Goal: Entertainment & Leisure: Consume media (video, audio)

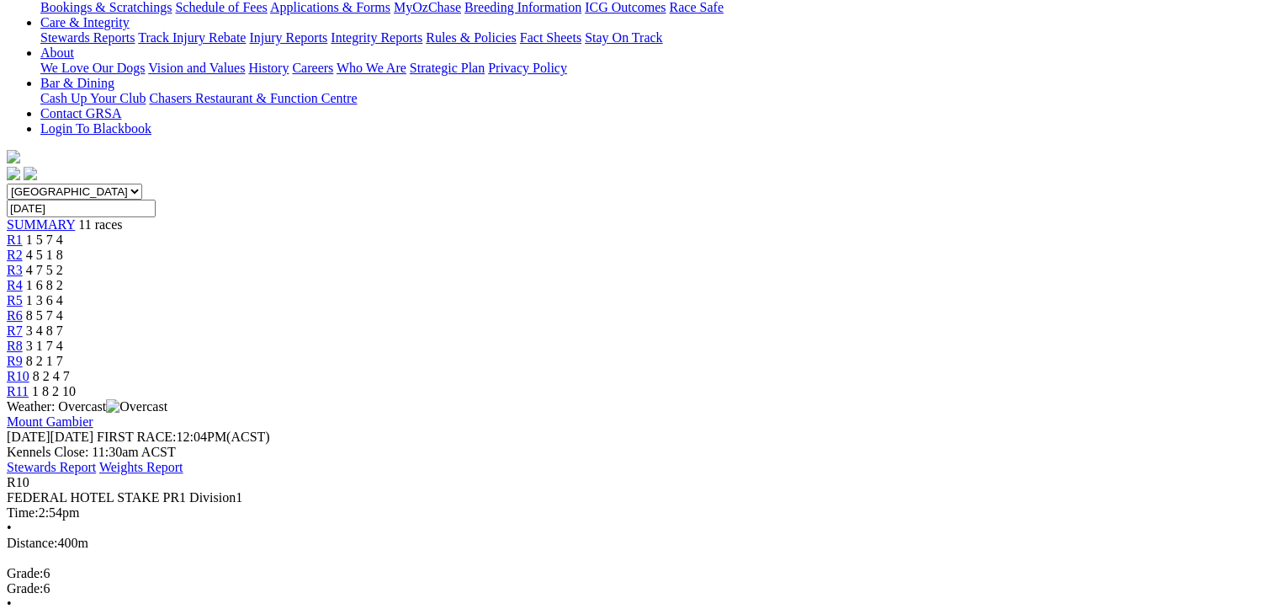
scroll to position [337, 0]
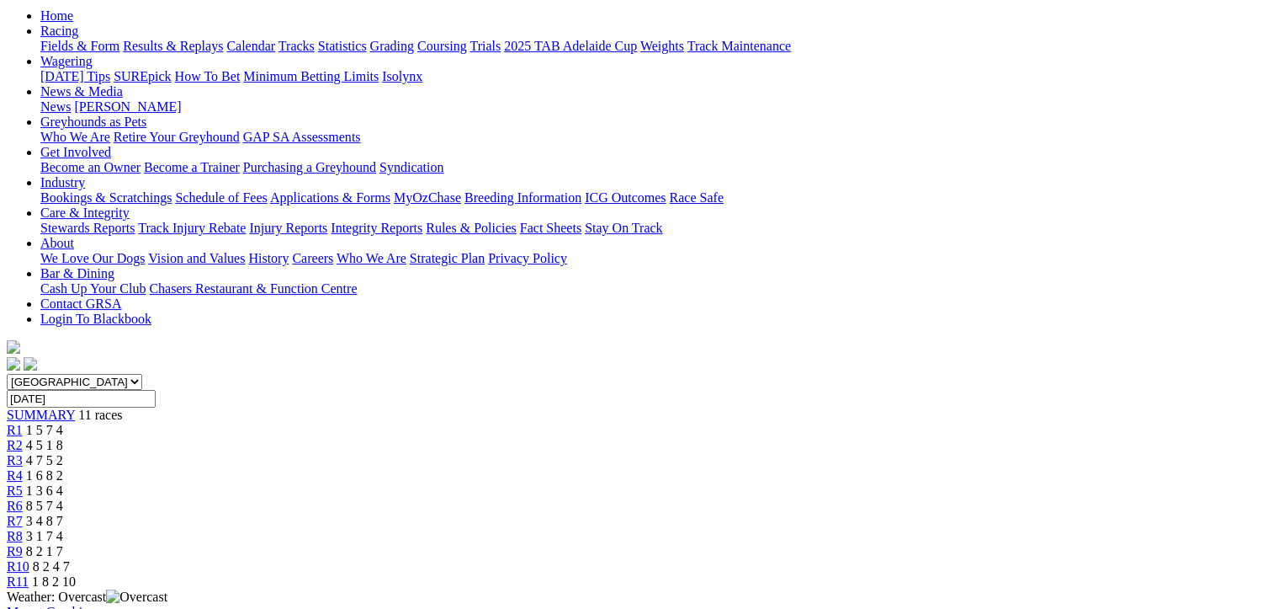
scroll to position [168, 0]
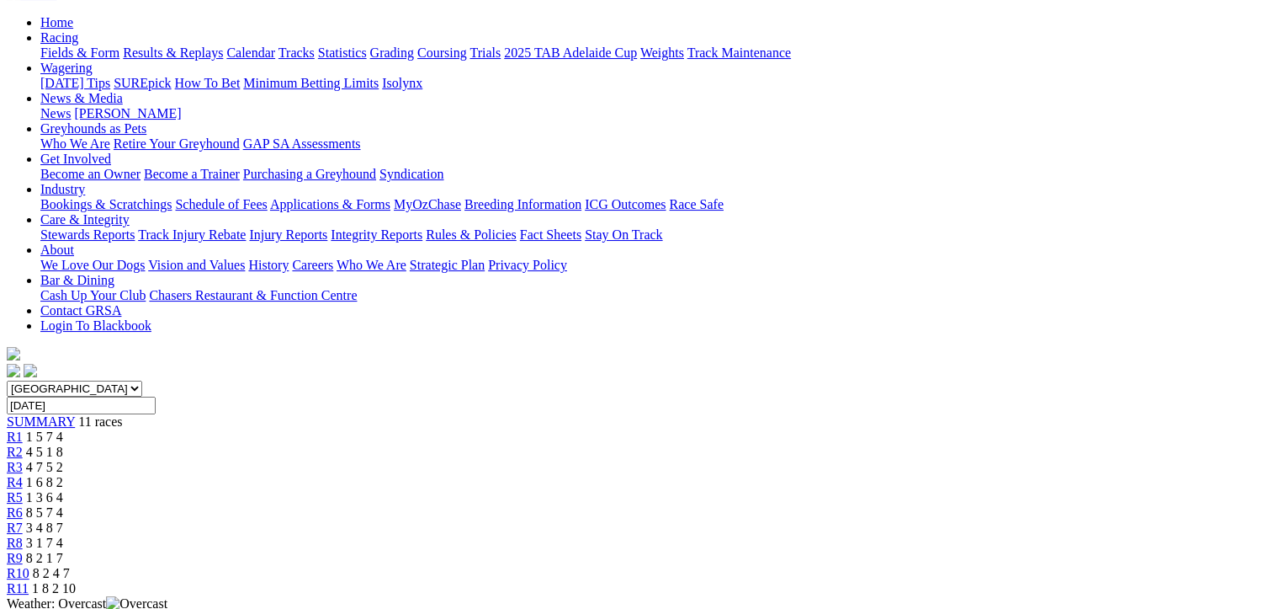
click at [23, 550] on span "R9" at bounding box center [15, 557] width 16 height 14
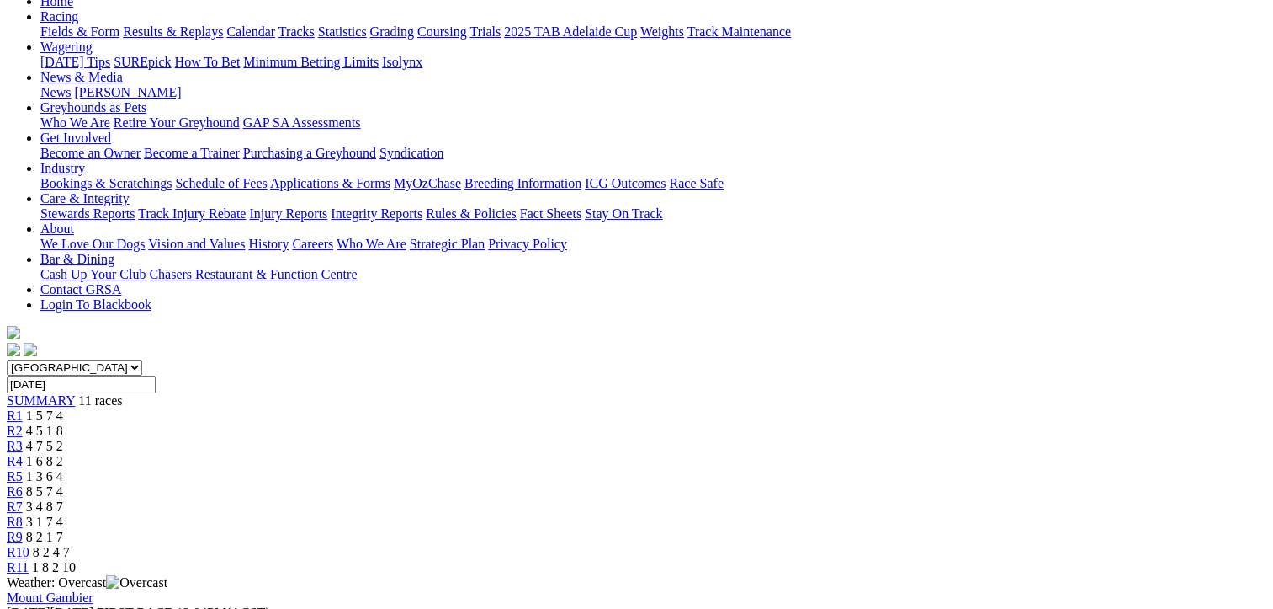
scroll to position [168, 0]
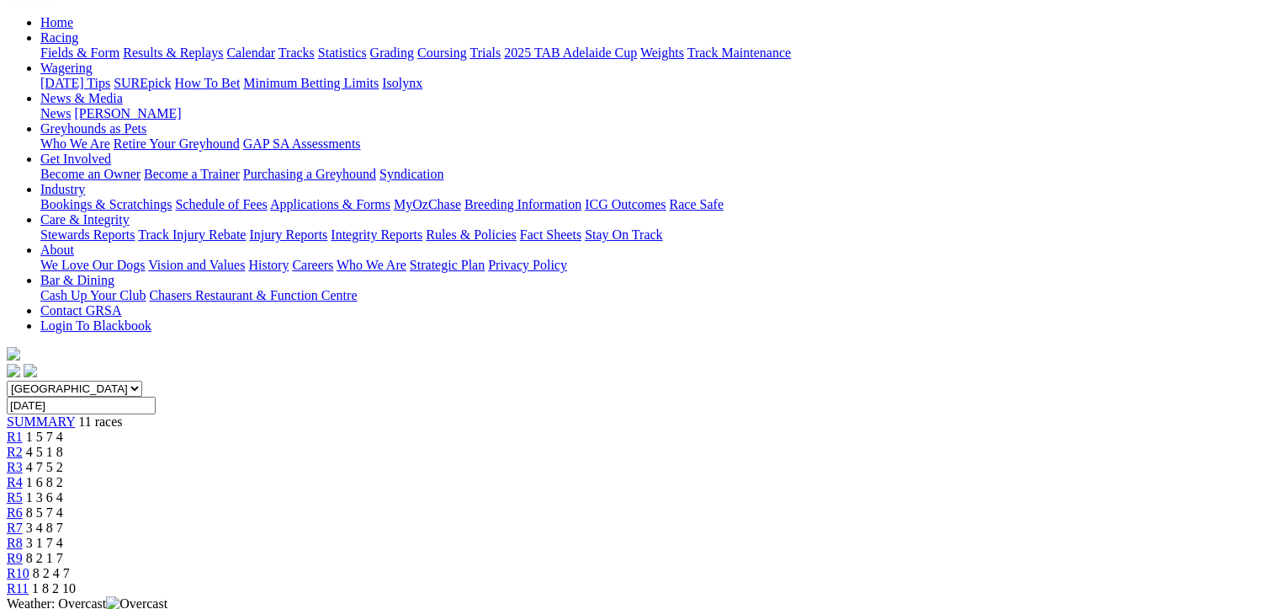
click at [23, 535] on span "R8" at bounding box center [15, 542] width 16 height 14
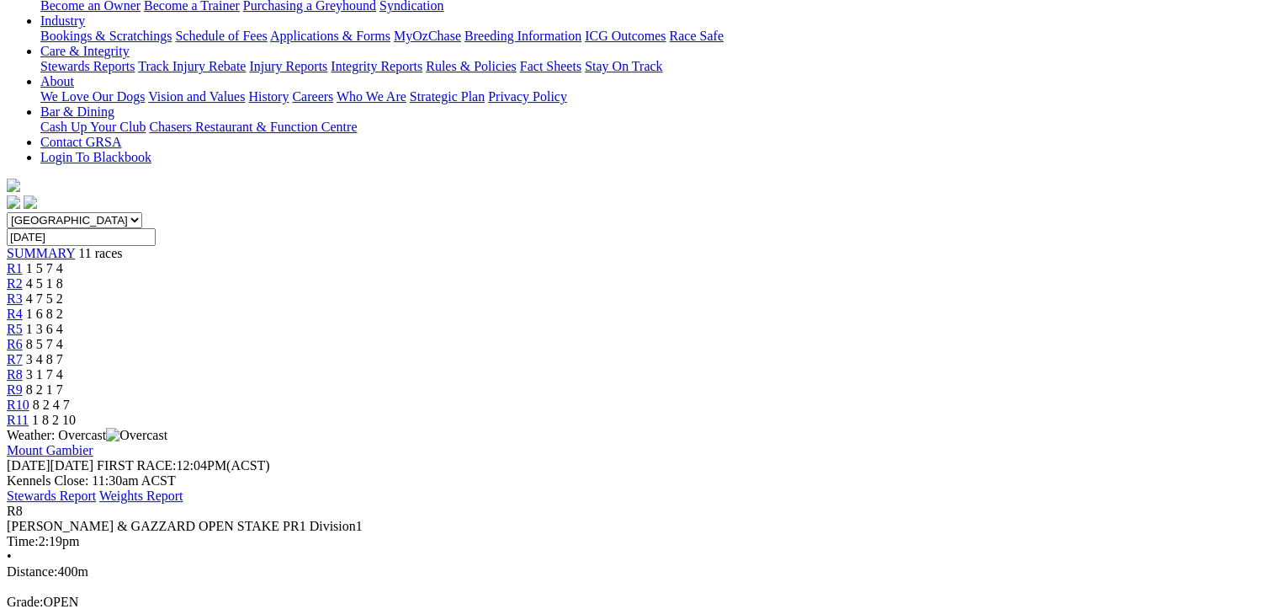
scroll to position [168, 0]
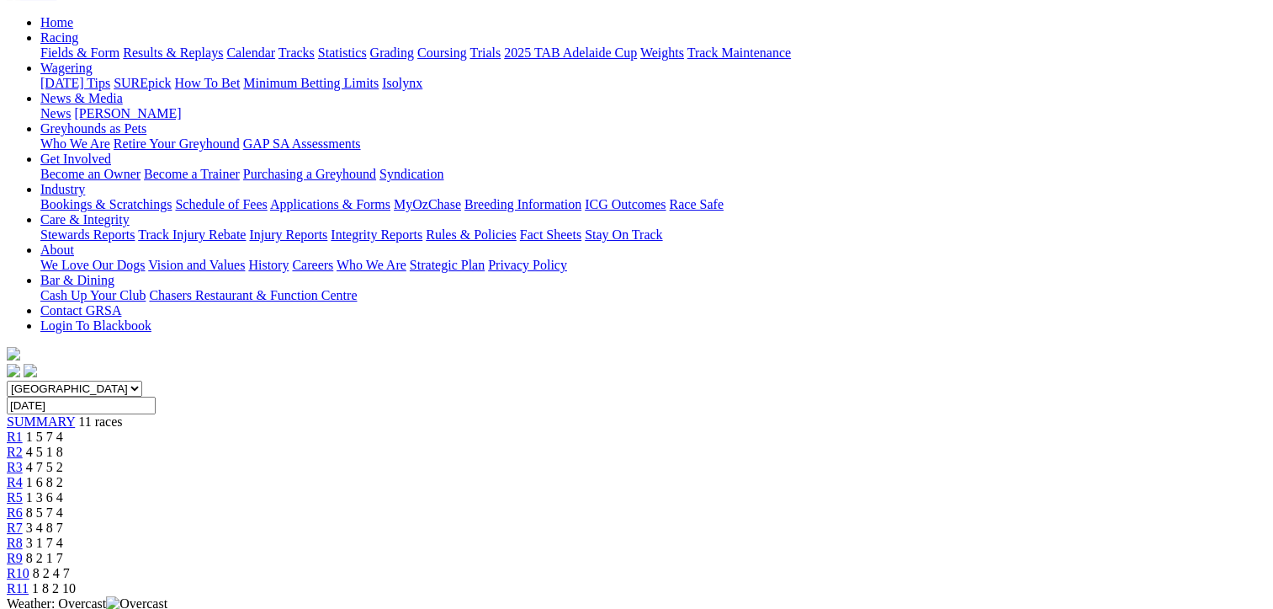
click at [23, 520] on link "R7" at bounding box center [15, 527] width 16 height 14
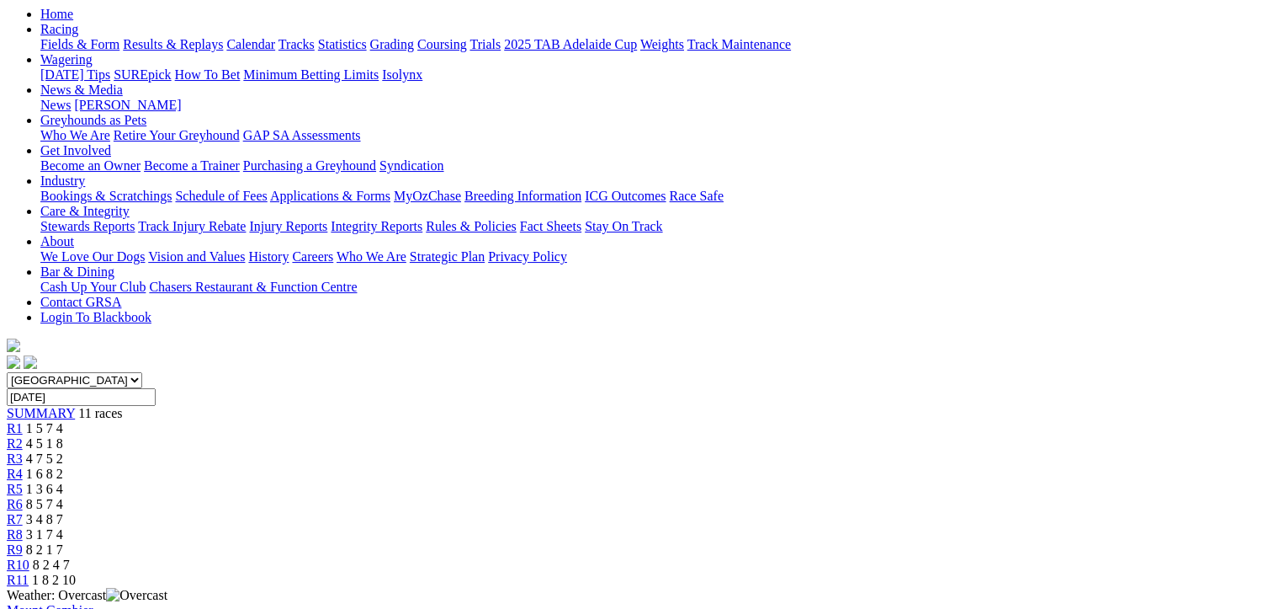
scroll to position [168, 0]
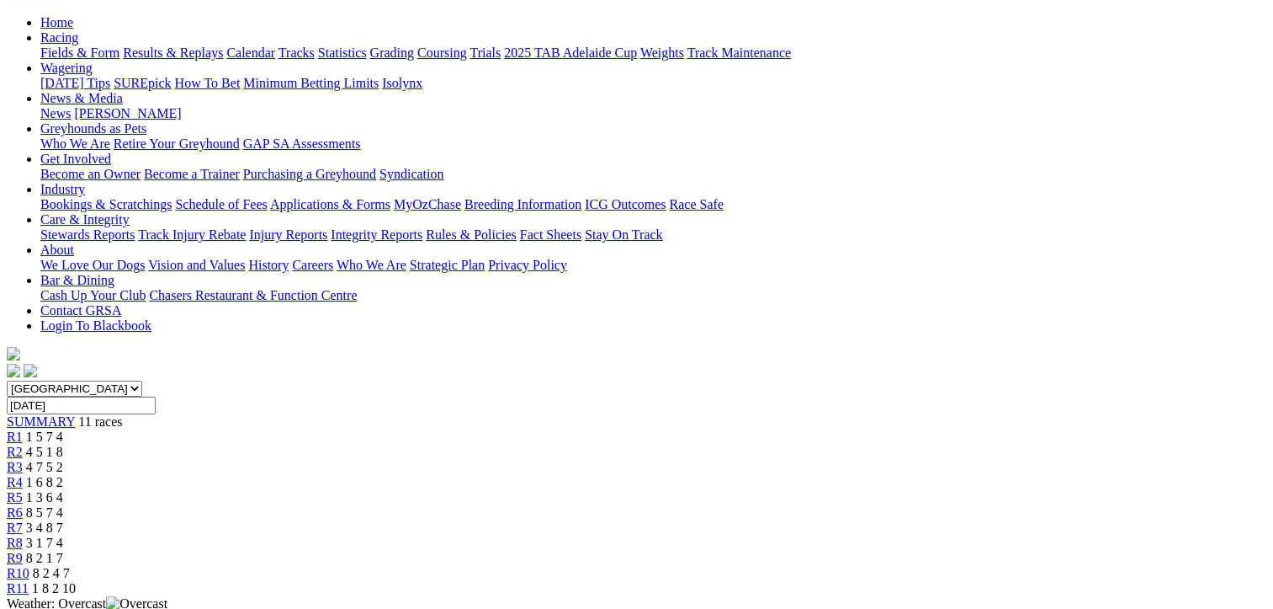
click at [23, 505] on span "R6" at bounding box center [15, 512] width 16 height 14
